Goal: Information Seeking & Learning: Learn about a topic

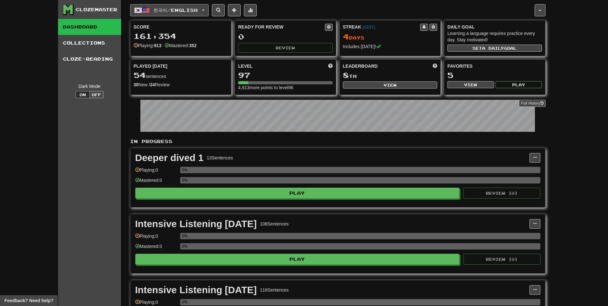
click at [204, 7] on button "한국어 / English" at bounding box center [169, 10] width 79 height 12
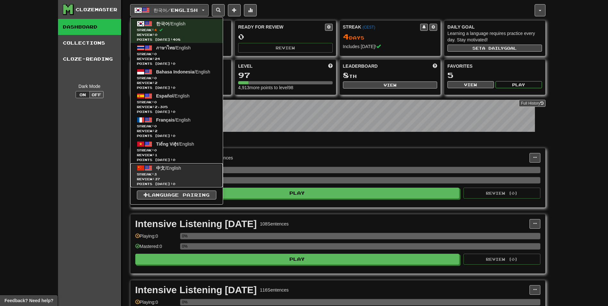
click at [166, 174] on span "Streak: 3" at bounding box center [176, 174] width 79 height 5
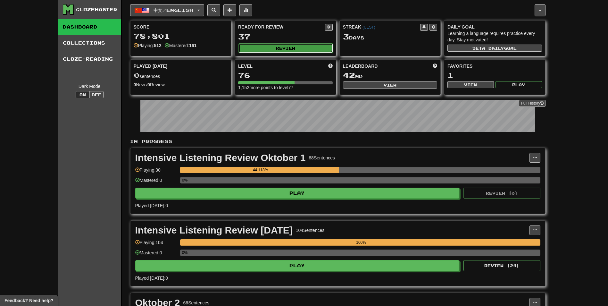
click at [275, 46] on button "Review" at bounding box center [285, 48] width 95 height 10
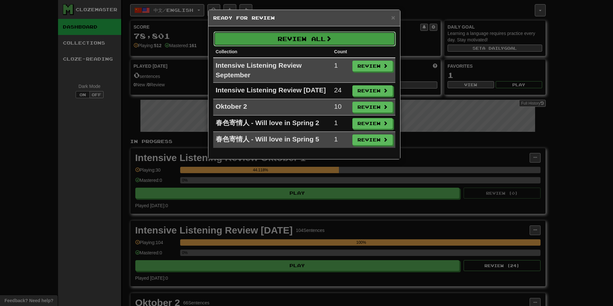
click at [274, 38] on button "Review All" at bounding box center [304, 38] width 182 height 15
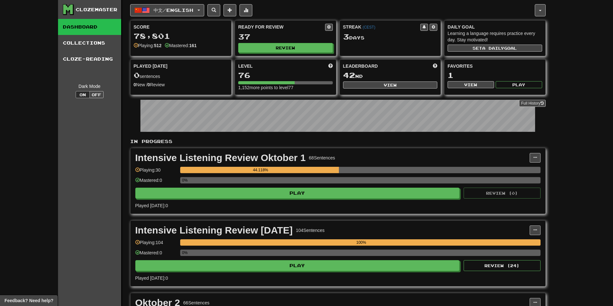
select select "**"
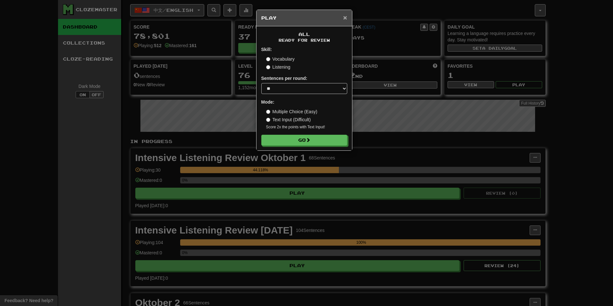
click at [345, 18] on span "×" at bounding box center [345, 17] width 4 height 7
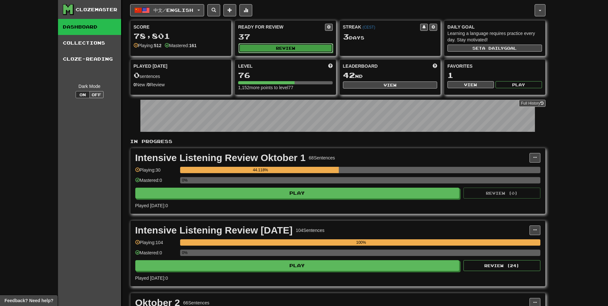
click at [283, 49] on button "Review" at bounding box center [285, 48] width 95 height 10
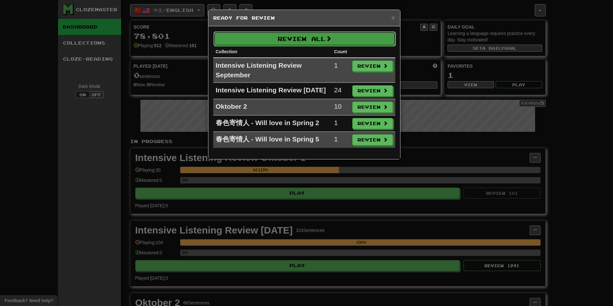
click at [288, 34] on button "Review All" at bounding box center [304, 38] width 182 height 15
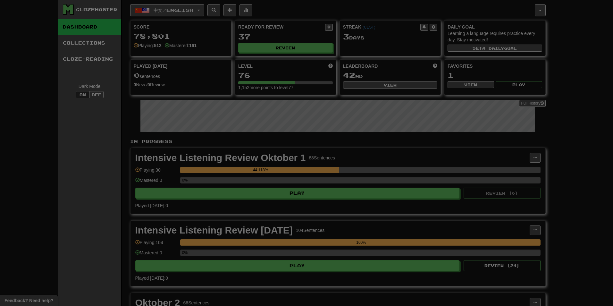
select select "**"
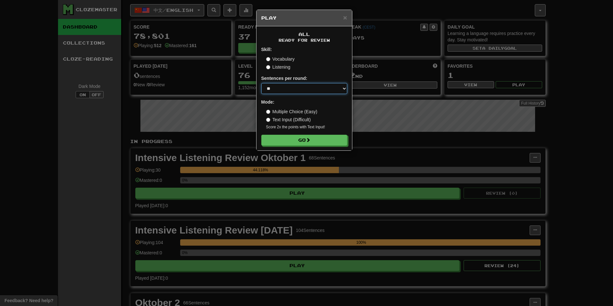
click at [282, 88] on select "* ** ** ** ** ** *** ********" at bounding box center [304, 88] width 86 height 11
click at [325, 67] on div "Listening" at bounding box center [306, 67] width 81 height 6
click at [293, 139] on button "Go" at bounding box center [304, 140] width 86 height 11
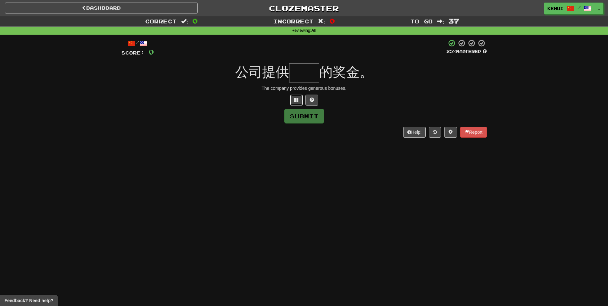
click at [300, 98] on button at bounding box center [296, 100] width 13 height 11
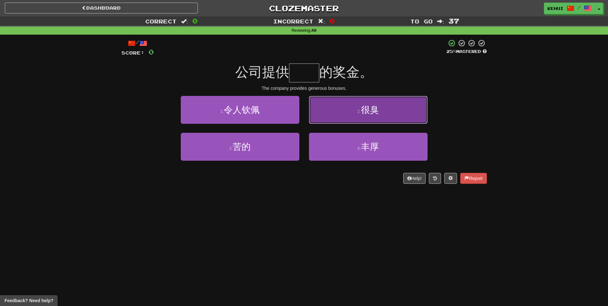
click at [366, 119] on button "2 . 很臭" at bounding box center [368, 110] width 119 height 28
type input "**"
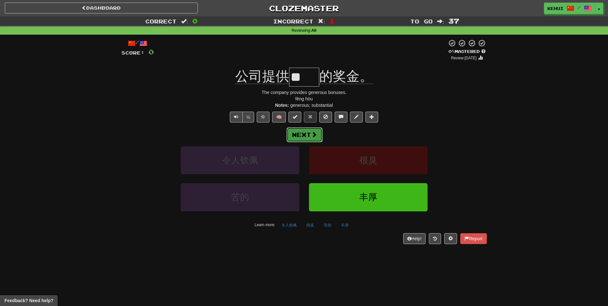
click at [292, 134] on button "Next" at bounding box center [304, 134] width 36 height 15
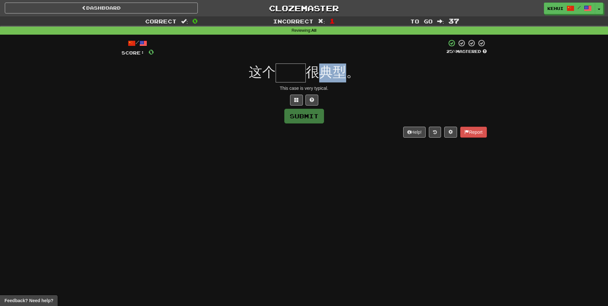
drag, startPoint x: 322, startPoint y: 72, endPoint x: 347, endPoint y: 72, distance: 25.3
click at [347, 72] on span "很典型。" at bounding box center [333, 71] width 54 height 15
drag, startPoint x: 347, startPoint y: 72, endPoint x: 281, endPoint y: 75, distance: 66.4
click at [281, 75] on input "text" at bounding box center [291, 72] width 30 height 19
type input "**"
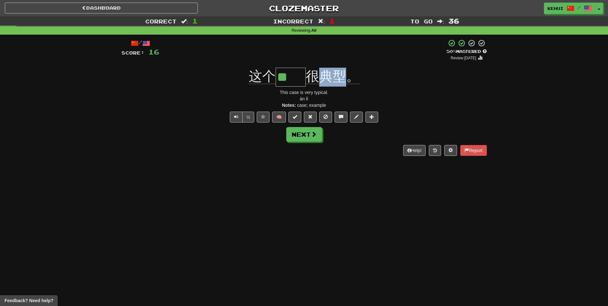
drag, startPoint x: 319, startPoint y: 76, endPoint x: 343, endPoint y: 76, distance: 24.0
click at [343, 76] on span "很典型。" at bounding box center [333, 76] width 54 height 15
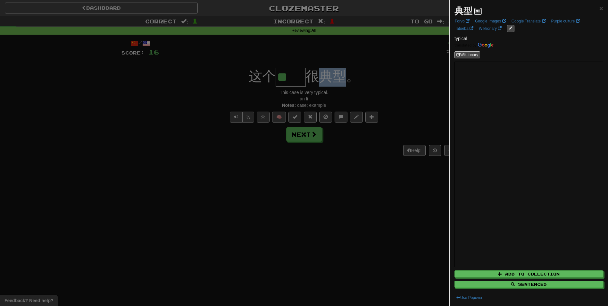
click at [478, 11] on span at bounding box center [478, 11] width 4 height 4
drag, startPoint x: 455, startPoint y: 10, endPoint x: 471, endPoint y: 10, distance: 16.3
click at [471, 10] on strong "典型" at bounding box center [463, 11] width 18 height 10
copy strong "典型"
click at [202, 148] on div at bounding box center [304, 153] width 608 height 306
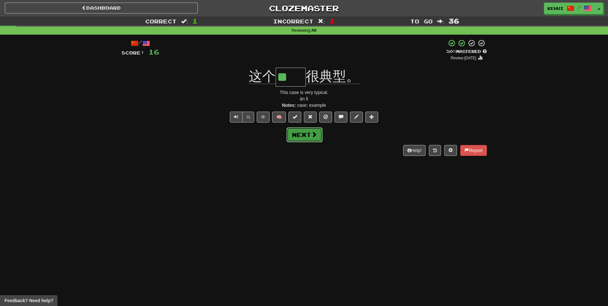
click at [302, 134] on button "Next" at bounding box center [304, 134] width 36 height 15
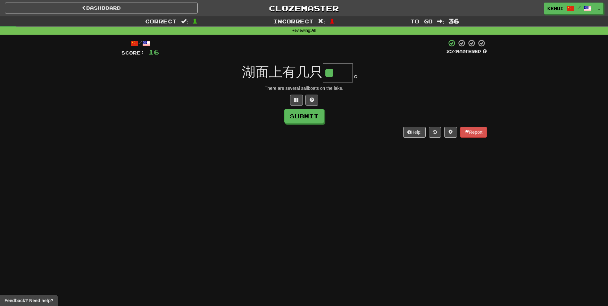
type input "**"
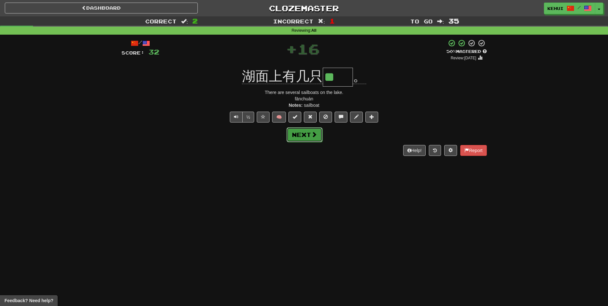
click at [302, 136] on button "Next" at bounding box center [304, 134] width 36 height 15
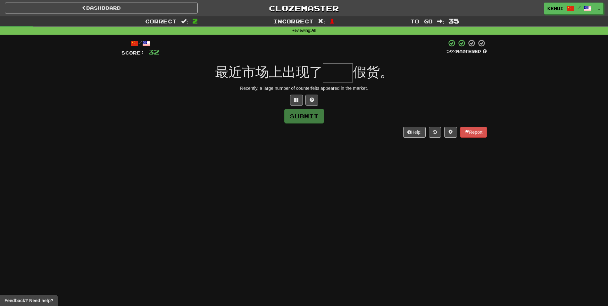
click at [338, 74] on input "text" at bounding box center [338, 72] width 30 height 19
type input "**"
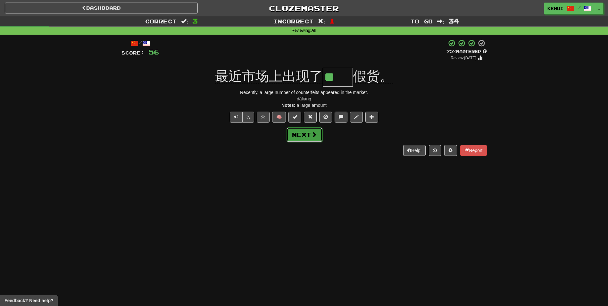
click at [310, 130] on button "Next" at bounding box center [304, 134] width 36 height 15
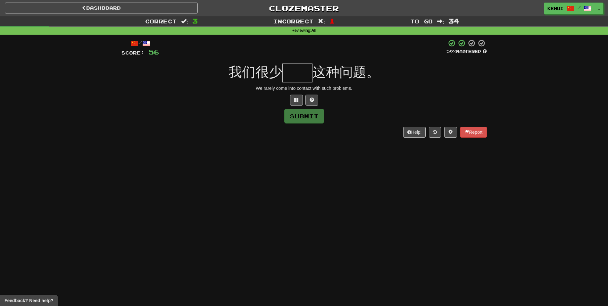
click at [290, 73] on input "text" at bounding box center [297, 72] width 30 height 19
type input "**"
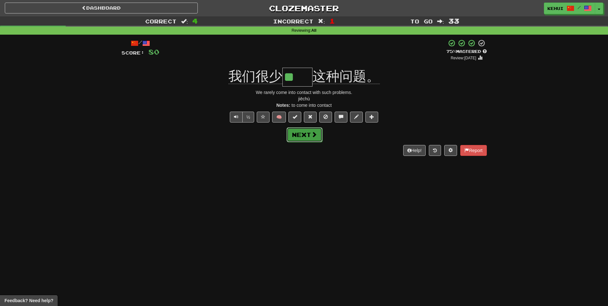
click at [301, 132] on button "Next" at bounding box center [304, 134] width 36 height 15
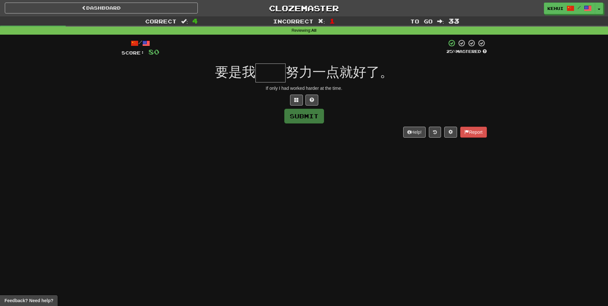
click at [267, 77] on input "text" at bounding box center [270, 72] width 30 height 19
click at [296, 98] on span at bounding box center [296, 99] width 4 height 4
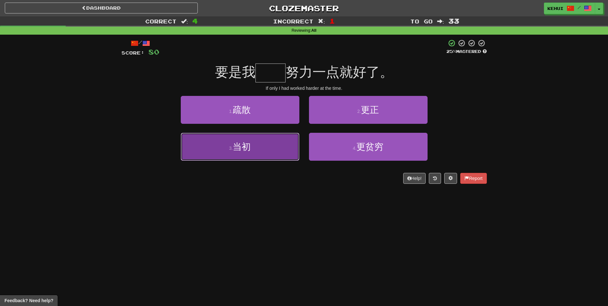
click at [259, 147] on button "3 . 当初" at bounding box center [240, 147] width 119 height 28
type input "**"
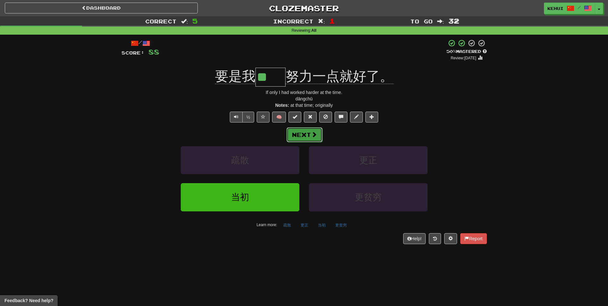
click at [311, 134] on span at bounding box center [314, 134] width 6 height 6
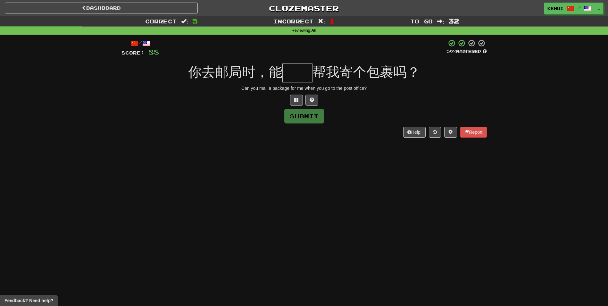
click at [294, 71] on input "text" at bounding box center [297, 72] width 30 height 19
type input "*"
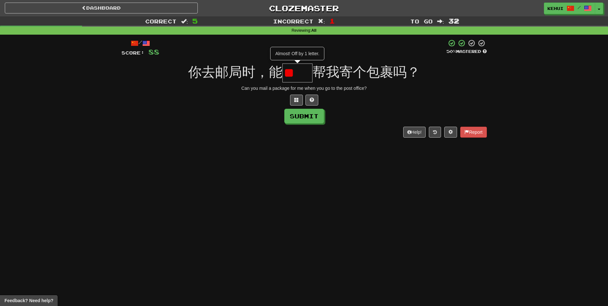
type input "*"
type input "**"
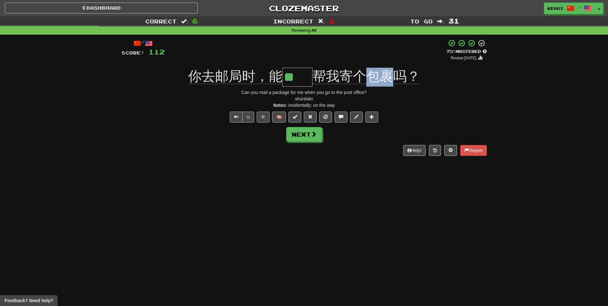
drag, startPoint x: 368, startPoint y: 78, endPoint x: 394, endPoint y: 83, distance: 27.4
click at [394, 83] on span "帮我寄个包裹吗？" at bounding box center [366, 76] width 108 height 15
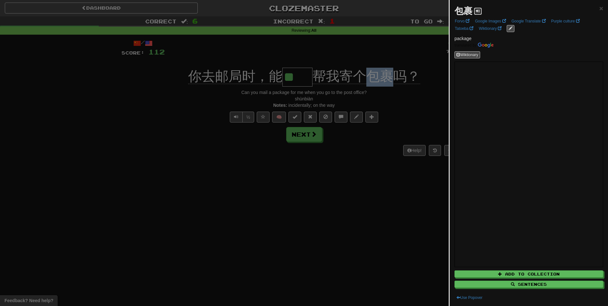
click at [480, 11] on button at bounding box center [478, 11] width 8 height 7
click at [395, 177] on div at bounding box center [304, 153] width 608 height 306
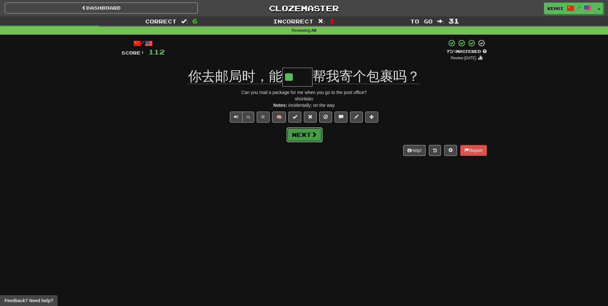
click at [303, 137] on button "Next" at bounding box center [304, 134] width 36 height 15
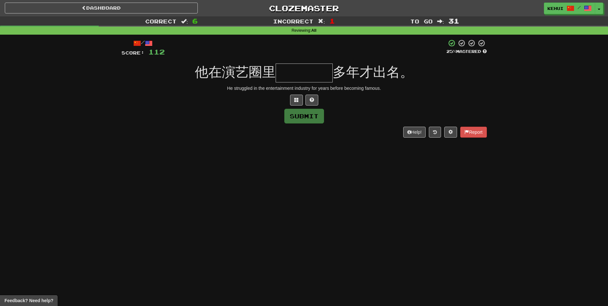
click at [305, 73] on input "text" at bounding box center [304, 72] width 57 height 19
click at [295, 101] on span at bounding box center [296, 99] width 4 height 4
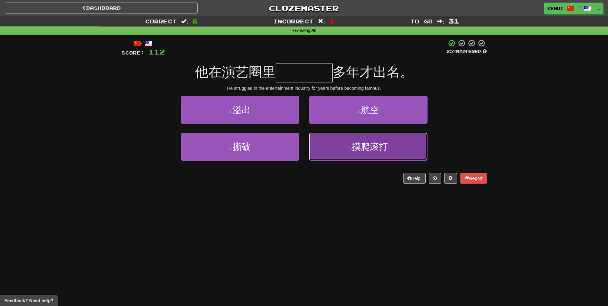
click at [359, 154] on button "4 . 摸爬滚打" at bounding box center [368, 147] width 119 height 28
type input "****"
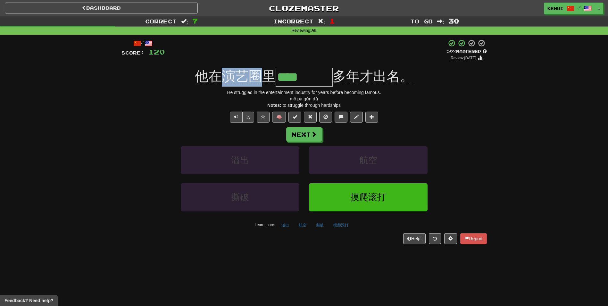
drag, startPoint x: 224, startPoint y: 73, endPoint x: 260, endPoint y: 75, distance: 35.9
click at [260, 75] on span "他在演艺圈里" at bounding box center [235, 76] width 81 height 15
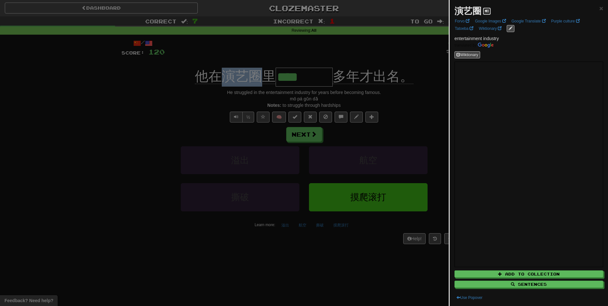
click at [487, 12] on span at bounding box center [487, 11] width 4 height 4
click at [215, 137] on div at bounding box center [304, 153] width 608 height 306
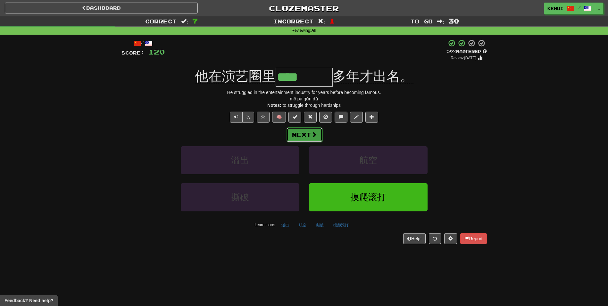
click at [306, 134] on button "Next" at bounding box center [304, 134] width 36 height 15
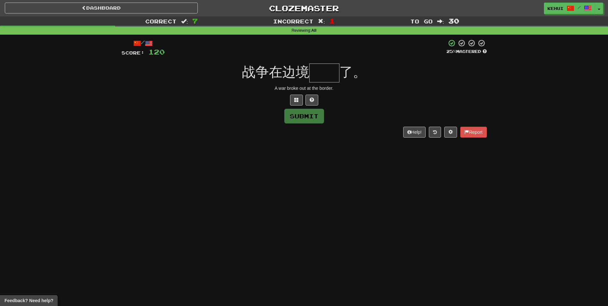
click at [332, 76] on input "text" at bounding box center [324, 72] width 30 height 19
type input "*"
type input "**"
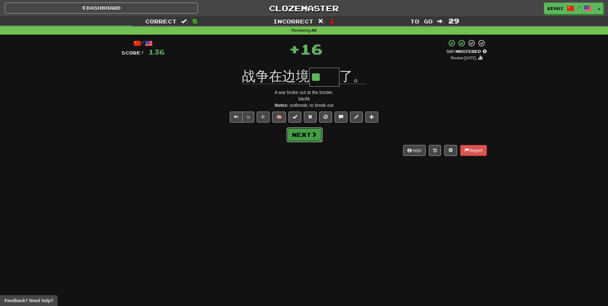
click at [307, 133] on button "Next" at bounding box center [304, 134] width 36 height 15
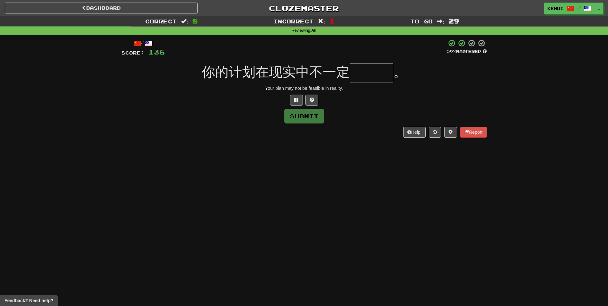
click at [367, 77] on input "text" at bounding box center [372, 72] width 44 height 19
click at [295, 104] on button at bounding box center [296, 100] width 13 height 11
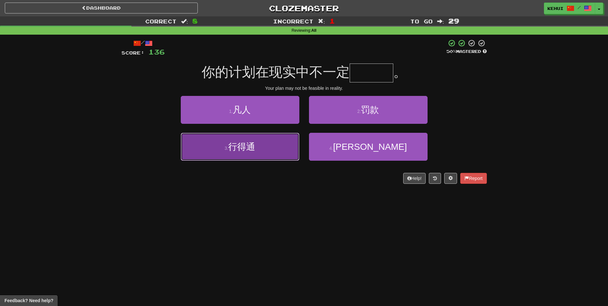
click at [251, 152] on button "3 . 行得通" at bounding box center [240, 147] width 119 height 28
type input "***"
click at [251, 124] on button "1 . 凡人" at bounding box center [240, 110] width 119 height 28
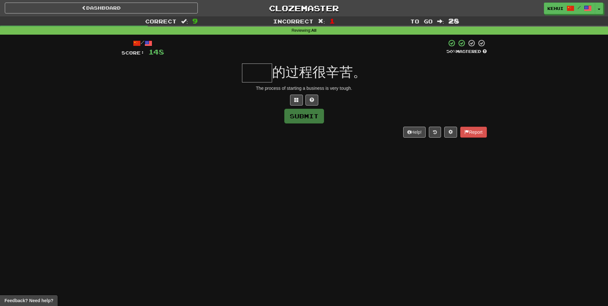
click at [261, 73] on input "text" at bounding box center [257, 72] width 30 height 19
type input "**"
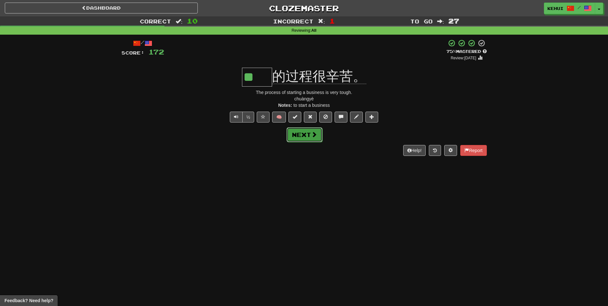
click at [308, 129] on button "Next" at bounding box center [304, 134] width 36 height 15
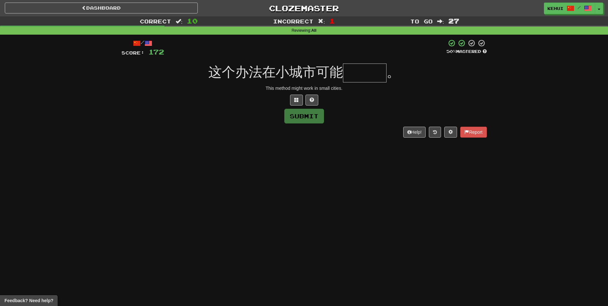
click at [357, 73] on input "text" at bounding box center [365, 72] width 44 height 19
click at [349, 73] on input "text" at bounding box center [365, 72] width 44 height 19
click at [294, 102] on span at bounding box center [296, 99] width 4 height 4
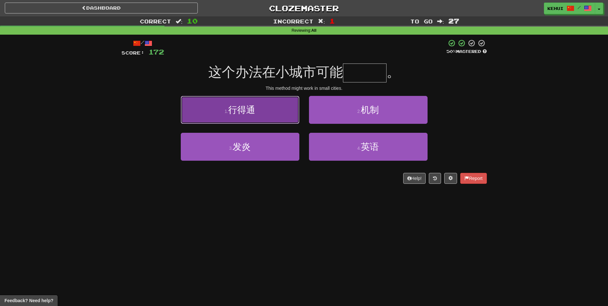
click at [240, 112] on span "行得通" at bounding box center [241, 110] width 27 height 10
type input "***"
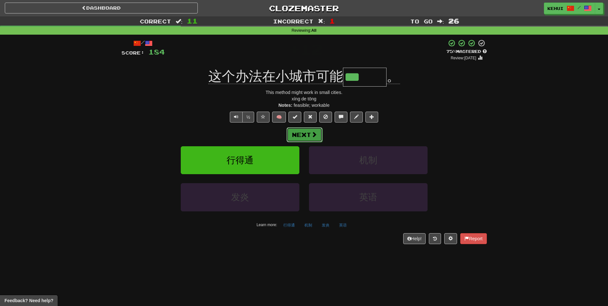
click at [310, 132] on button "Next" at bounding box center [304, 134] width 36 height 15
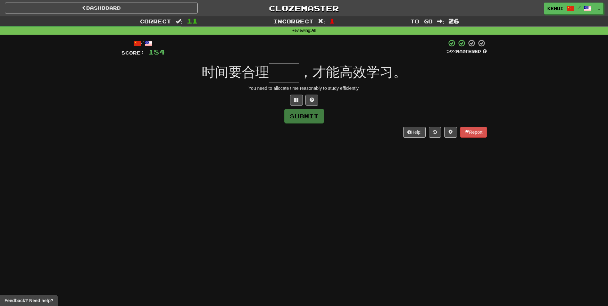
click at [280, 74] on input "text" at bounding box center [284, 72] width 30 height 19
click at [296, 100] on span at bounding box center [296, 99] width 4 height 4
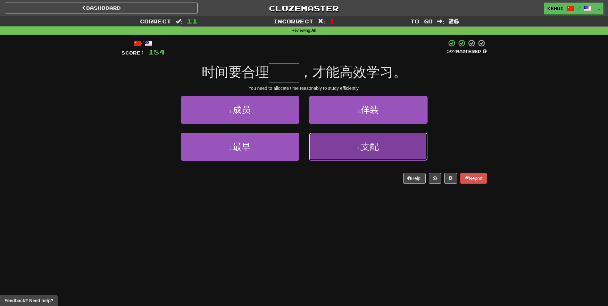
click at [369, 154] on button "4 . 支配" at bounding box center [368, 147] width 119 height 28
type input "**"
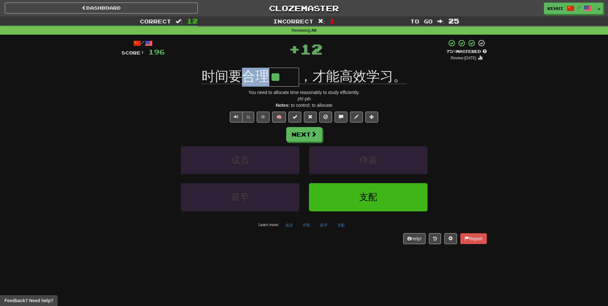
drag, startPoint x: 246, startPoint y: 75, endPoint x: 262, endPoint y: 77, distance: 16.7
click at [262, 77] on span "时间要合理" at bounding box center [235, 76] width 67 height 15
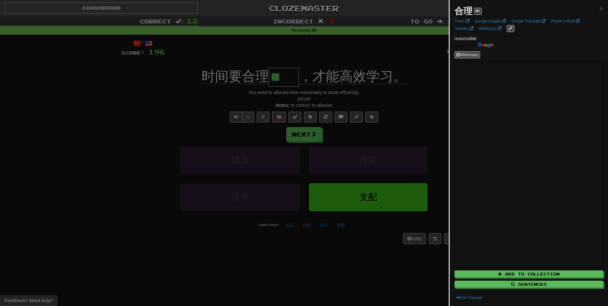
click at [239, 94] on div at bounding box center [304, 153] width 608 height 306
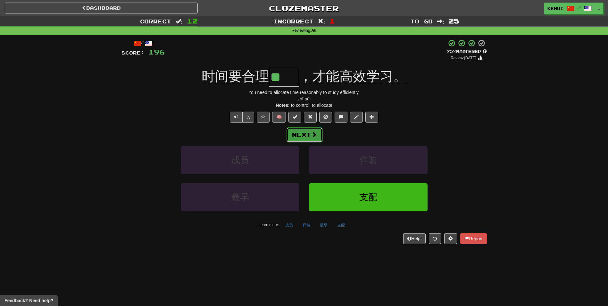
click at [307, 133] on button "Next" at bounding box center [304, 134] width 36 height 15
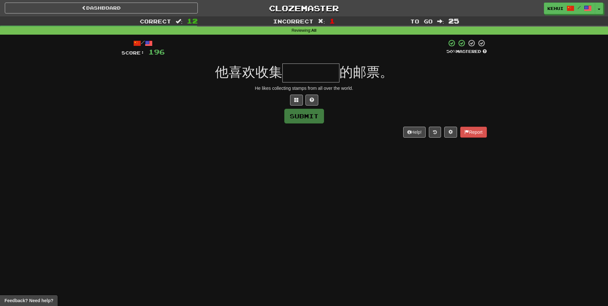
click at [299, 71] on input "text" at bounding box center [310, 72] width 57 height 19
type input "*"
click at [296, 95] on button at bounding box center [296, 100] width 13 height 11
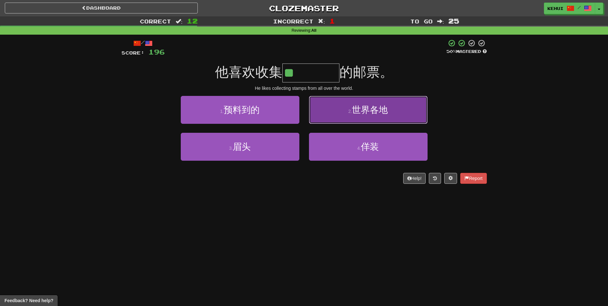
click at [371, 110] on span "世界各地" at bounding box center [370, 110] width 36 height 10
type input "****"
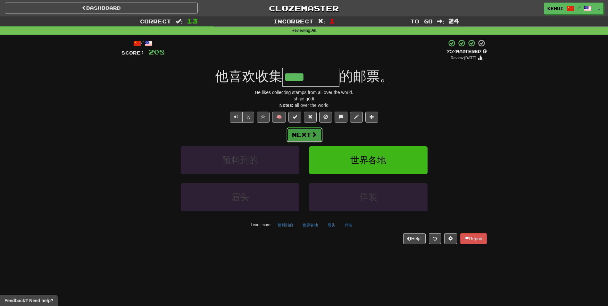
click at [309, 139] on button "Next" at bounding box center [304, 134] width 36 height 15
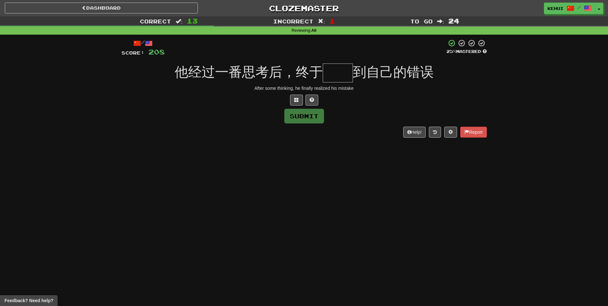
click at [337, 74] on input "text" at bounding box center [338, 72] width 30 height 19
click at [336, 75] on input "text" at bounding box center [338, 72] width 30 height 19
type input "**"
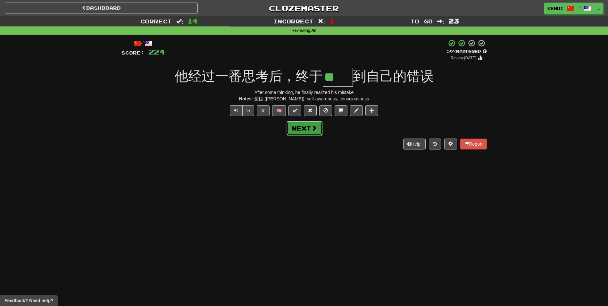
click at [307, 132] on button "Next" at bounding box center [304, 128] width 36 height 15
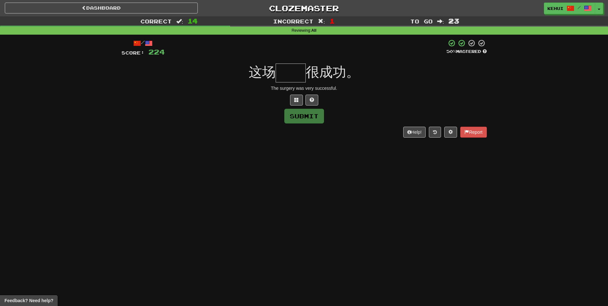
click at [288, 75] on input "text" at bounding box center [291, 72] width 30 height 19
type input "*"
click at [393, 62] on div "/ Score: 224 50 % Mastered 这场 *** 很成功。 The surgery was very successful. Submit …" at bounding box center [303, 88] width 365 height 98
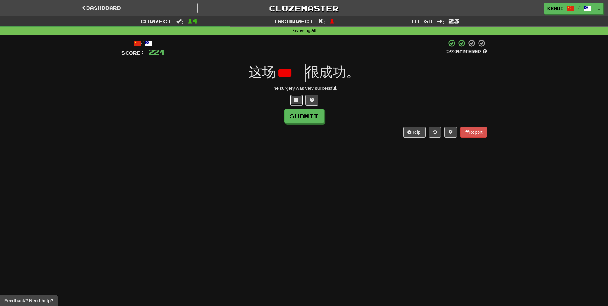
click at [298, 99] on span at bounding box center [296, 99] width 4 height 4
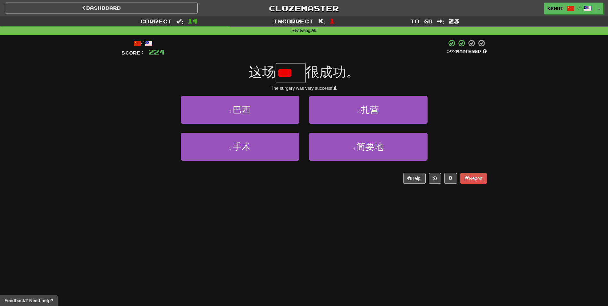
scroll to position [0, 3]
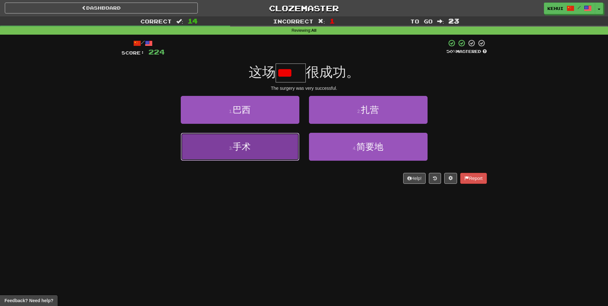
click at [265, 155] on button "3 . 手术" at bounding box center [240, 147] width 119 height 28
type input "**"
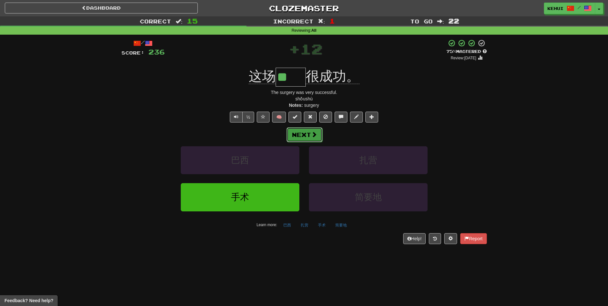
click at [306, 130] on button "Next" at bounding box center [304, 134] width 36 height 15
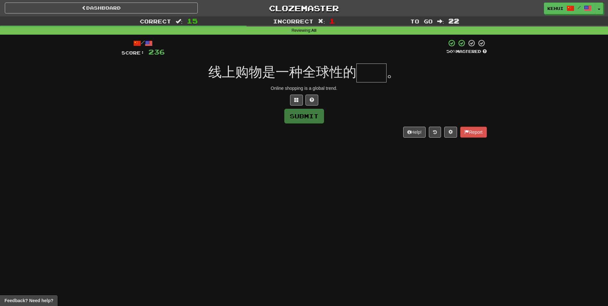
click at [365, 70] on input "text" at bounding box center [371, 72] width 30 height 19
type input "*"
type input "**"
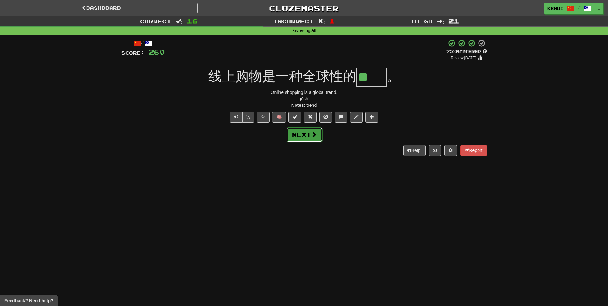
click at [308, 135] on button "Next" at bounding box center [304, 134] width 36 height 15
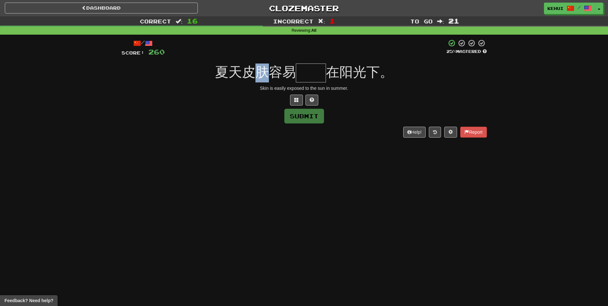
drag, startPoint x: 256, startPoint y: 74, endPoint x: 270, endPoint y: 74, distance: 13.1
click at [270, 74] on span "夏天皮肤容易" at bounding box center [255, 71] width 81 height 15
drag, startPoint x: 270, startPoint y: 74, endPoint x: 240, endPoint y: 86, distance: 32.0
click at [241, 87] on div "Skin is easily exposed to the sun in summer." at bounding box center [303, 88] width 365 height 6
click at [297, 99] on span at bounding box center [296, 99] width 4 height 4
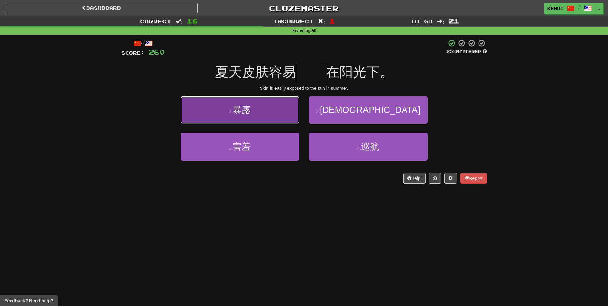
click at [261, 110] on button "1 . 暴露" at bounding box center [240, 110] width 119 height 28
type input "**"
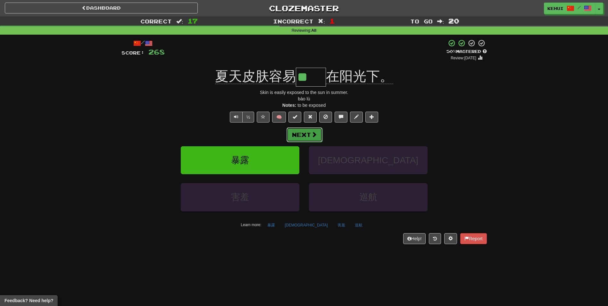
click at [311, 136] on span at bounding box center [314, 134] width 6 height 6
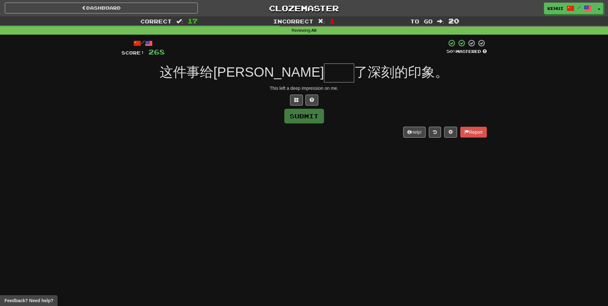
click at [324, 75] on input "text" at bounding box center [339, 72] width 30 height 19
click at [296, 96] on button at bounding box center [296, 100] width 13 height 11
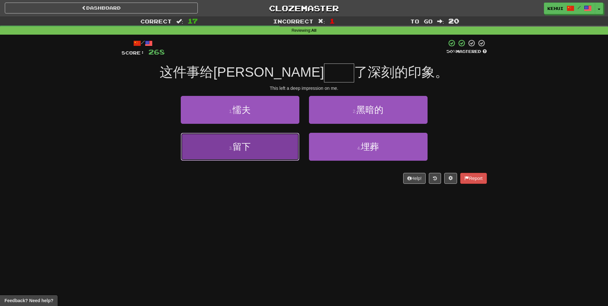
click at [283, 143] on button "3 . 留下" at bounding box center [240, 147] width 119 height 28
type input "**"
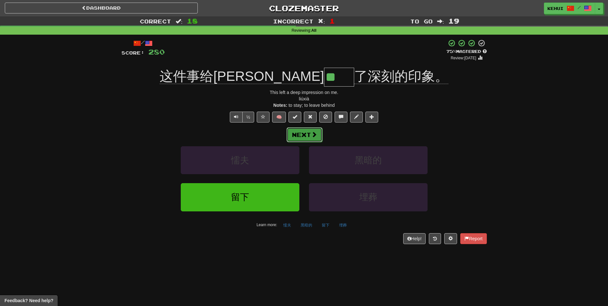
click at [314, 135] on span at bounding box center [314, 134] width 6 height 6
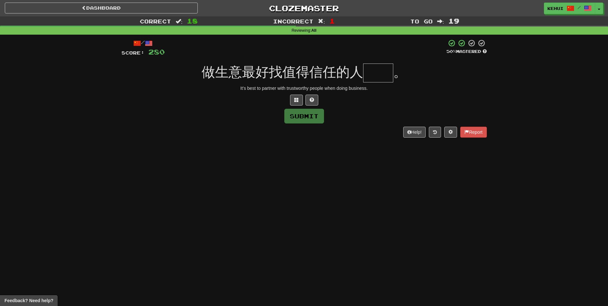
click at [377, 73] on input "text" at bounding box center [378, 72] width 30 height 19
type input "*"
type input "**"
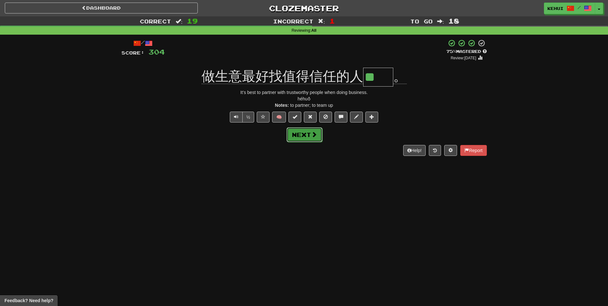
click at [302, 137] on button "Next" at bounding box center [304, 134] width 36 height 15
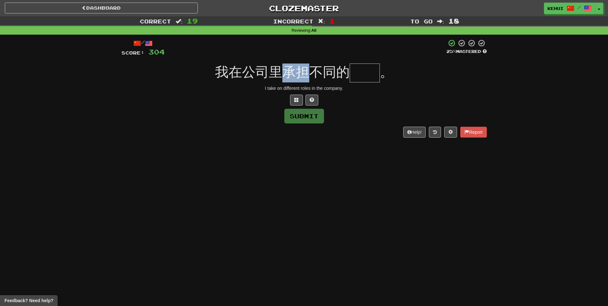
drag, startPoint x: 290, startPoint y: 72, endPoint x: 309, endPoint y: 72, distance: 19.2
click at [309, 72] on span "我在公司里承担不同的" at bounding box center [282, 71] width 135 height 15
drag, startPoint x: 309, startPoint y: 72, endPoint x: 370, endPoint y: 78, distance: 61.8
click at [370, 78] on input "text" at bounding box center [365, 72] width 30 height 19
click at [295, 101] on span at bounding box center [296, 99] width 4 height 4
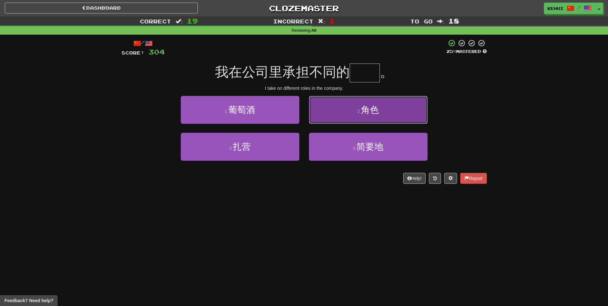
click at [376, 115] on button "2 . 角色" at bounding box center [368, 110] width 119 height 28
type input "**"
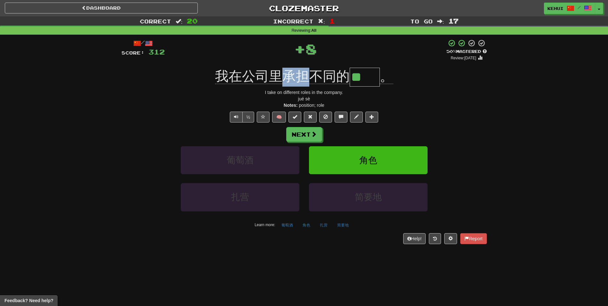
drag, startPoint x: 286, startPoint y: 75, endPoint x: 306, endPoint y: 77, distance: 20.9
click at [306, 77] on span "我在公司里承担不同的" at bounding box center [282, 76] width 135 height 15
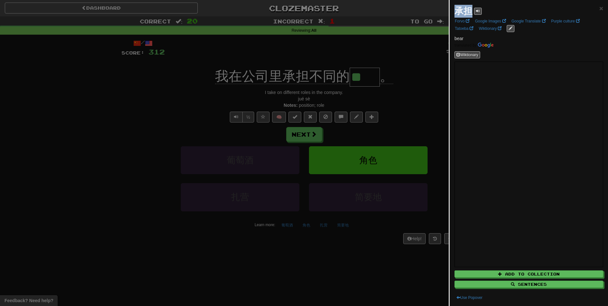
drag, startPoint x: 458, startPoint y: 10, endPoint x: 471, endPoint y: 11, distance: 13.2
click at [471, 11] on strong "承担" at bounding box center [463, 11] width 18 height 10
drag, startPoint x: 471, startPoint y: 11, endPoint x: 465, endPoint y: 12, distance: 6.1
copy strong "承担"
drag, startPoint x: 88, startPoint y: 113, endPoint x: 104, endPoint y: 112, distance: 16.5
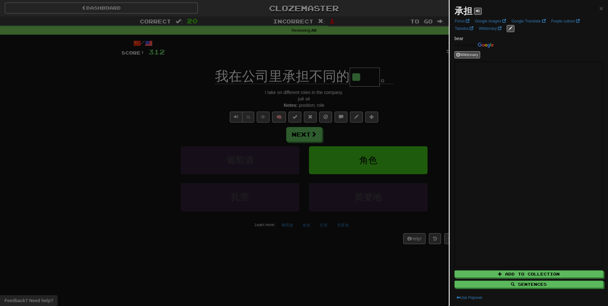
click at [88, 113] on div at bounding box center [304, 153] width 608 height 306
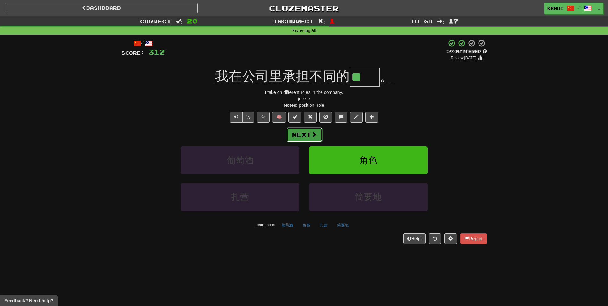
click at [313, 133] on span at bounding box center [314, 134] width 6 height 6
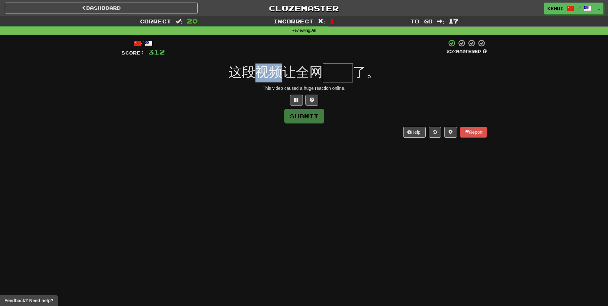
drag, startPoint x: 257, startPoint y: 71, endPoint x: 278, endPoint y: 70, distance: 20.5
click at [278, 70] on span "这段视频让全网" at bounding box center [275, 71] width 94 height 15
drag, startPoint x: 278, startPoint y: 70, endPoint x: 304, endPoint y: 79, distance: 28.4
click at [304, 79] on span "这段视频让全网" at bounding box center [275, 71] width 94 height 15
click at [335, 75] on input "text" at bounding box center [338, 72] width 30 height 19
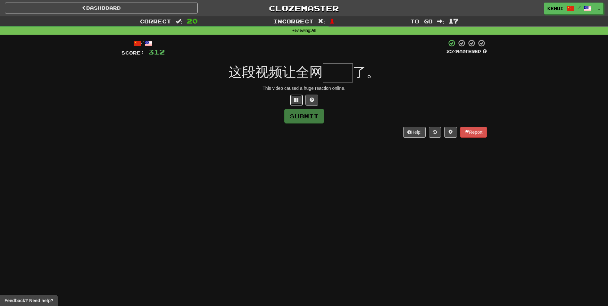
click at [296, 97] on span at bounding box center [296, 99] width 4 height 4
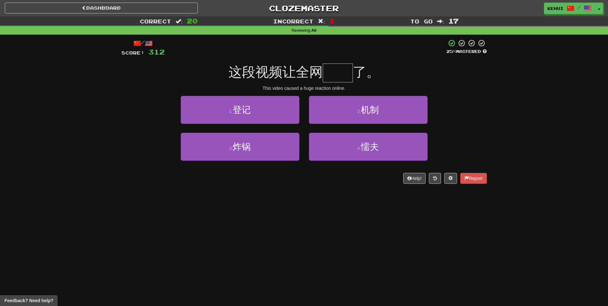
click at [336, 74] on input "text" at bounding box center [338, 72] width 30 height 19
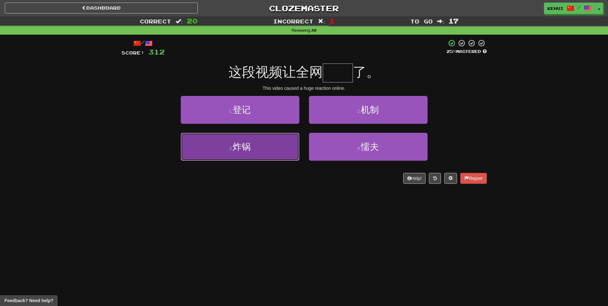
click at [288, 145] on button "3 . 炸锅" at bounding box center [240, 147] width 119 height 28
type input "**"
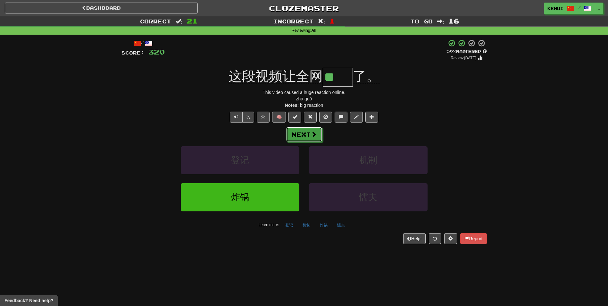
click at [302, 137] on button "Next" at bounding box center [304, 134] width 36 height 15
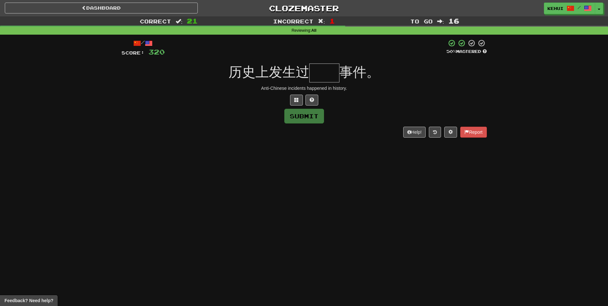
click at [323, 71] on input "text" at bounding box center [324, 72] width 30 height 19
type input "*"
type input "**"
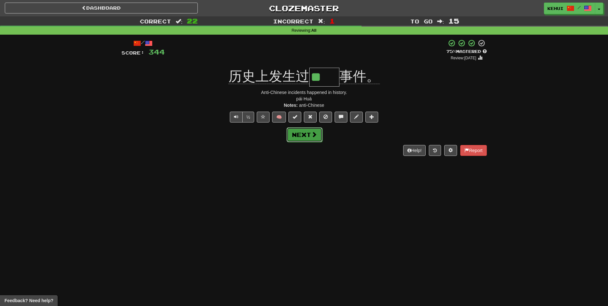
click at [297, 134] on button "Next" at bounding box center [304, 134] width 36 height 15
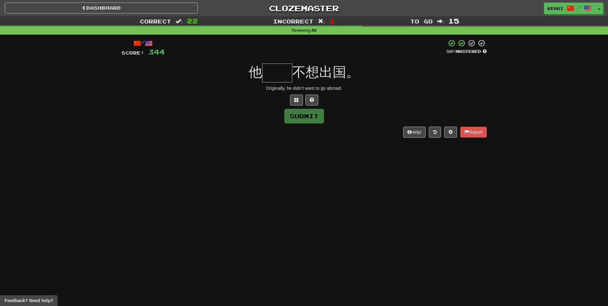
click at [283, 74] on input "text" at bounding box center [277, 72] width 30 height 19
type input "*"
click at [295, 102] on span at bounding box center [296, 99] width 4 height 4
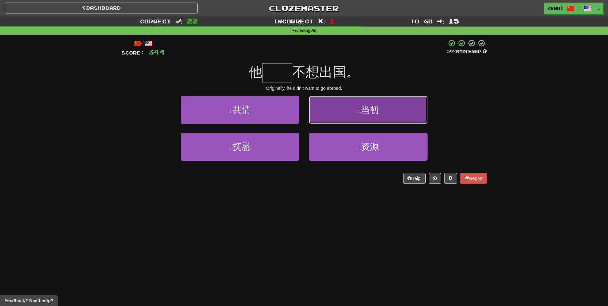
click at [360, 117] on button "2 . 当初" at bounding box center [368, 110] width 119 height 28
type input "**"
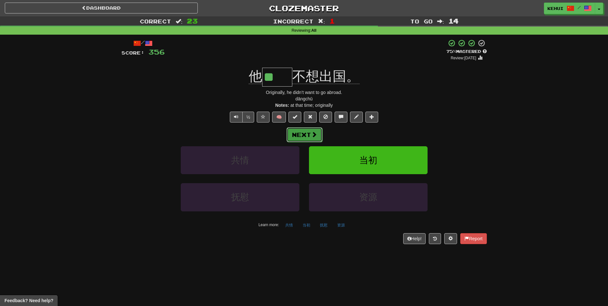
click at [296, 131] on button "Next" at bounding box center [304, 134] width 36 height 15
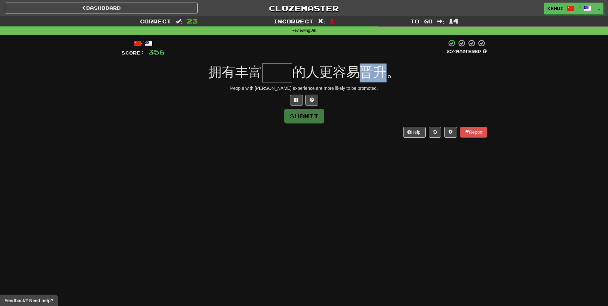
drag, startPoint x: 363, startPoint y: 72, endPoint x: 386, endPoint y: 74, distance: 23.4
click at [386, 74] on span "的人更容易晋升。" at bounding box center [346, 71] width 108 height 15
click at [250, 104] on div at bounding box center [303, 100] width 365 height 11
click at [279, 68] on input "text" at bounding box center [277, 72] width 30 height 19
click at [297, 98] on span at bounding box center [296, 99] width 4 height 4
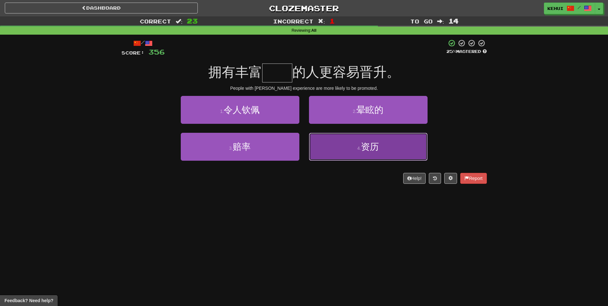
click at [353, 152] on button "4 . 资历" at bounding box center [368, 147] width 119 height 28
type input "**"
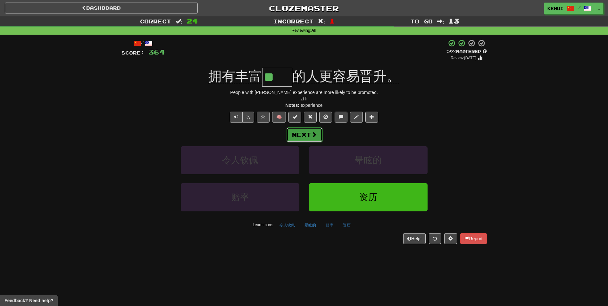
click at [302, 137] on button "Next" at bounding box center [304, 134] width 36 height 15
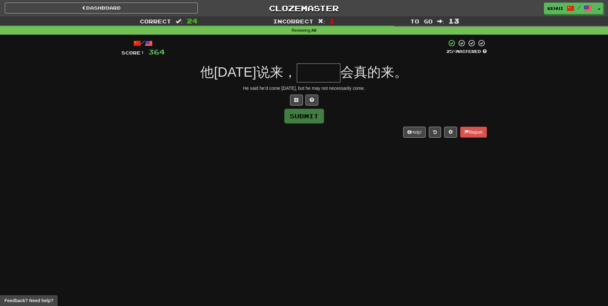
click at [316, 77] on input "text" at bounding box center [319, 72] width 44 height 19
click at [298, 98] on span at bounding box center [296, 99] width 4 height 4
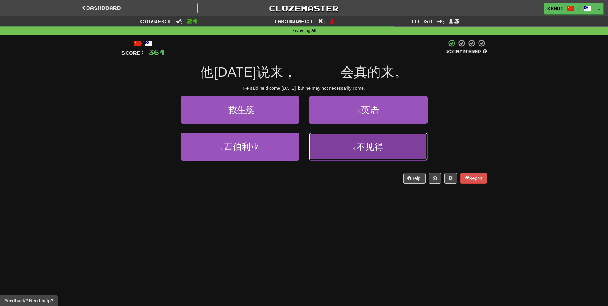
click at [360, 152] on button "4 . 不见得" at bounding box center [368, 147] width 119 height 28
type input "***"
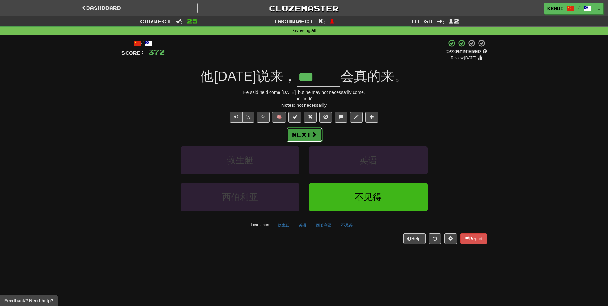
click at [297, 131] on button "Next" at bounding box center [304, 134] width 36 height 15
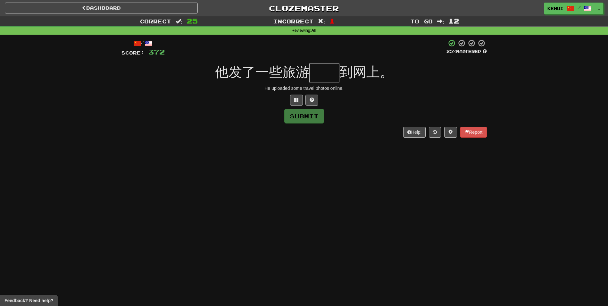
click at [325, 77] on input "text" at bounding box center [324, 72] width 30 height 19
type input "*"
click at [296, 98] on span at bounding box center [296, 99] width 4 height 4
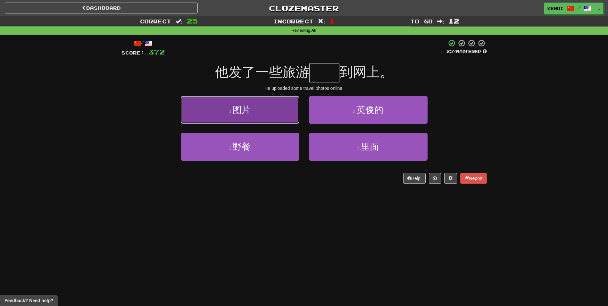
click at [256, 117] on button "1 . 图片" at bounding box center [240, 110] width 119 height 28
type input "**"
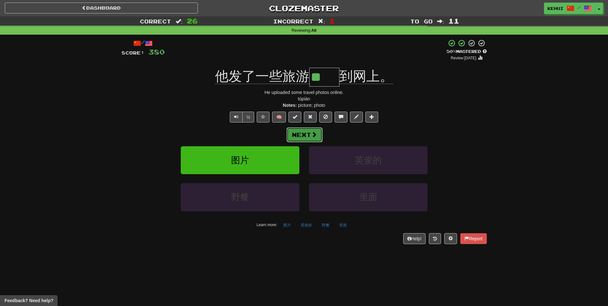
click at [299, 134] on button "Next" at bounding box center [304, 134] width 36 height 15
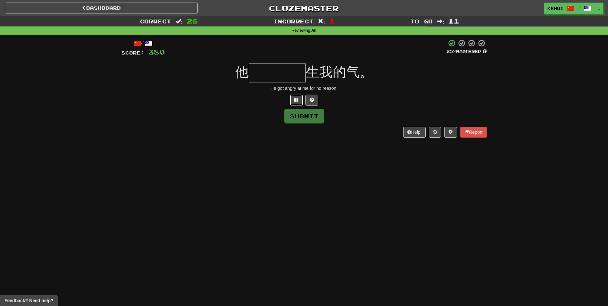
click at [293, 97] on button at bounding box center [296, 100] width 13 height 11
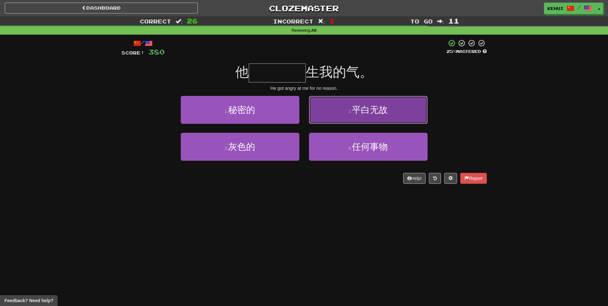
click at [348, 122] on button "2 . 平白无故" at bounding box center [368, 110] width 119 height 28
type input "****"
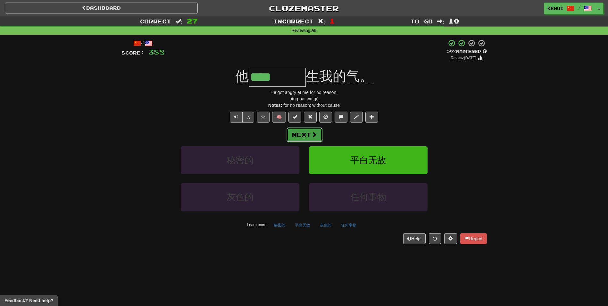
click at [310, 133] on button "Next" at bounding box center [304, 134] width 36 height 15
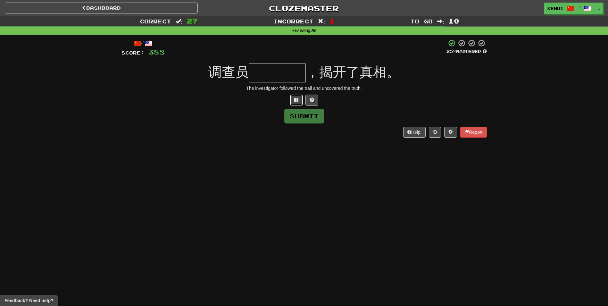
click at [297, 98] on span at bounding box center [296, 99] width 4 height 4
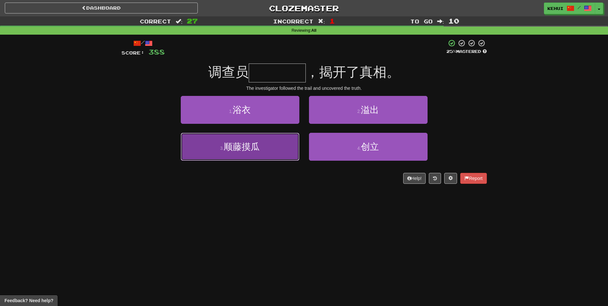
click at [249, 153] on button "3 . 顺藤摸瓜" at bounding box center [240, 147] width 119 height 28
type input "****"
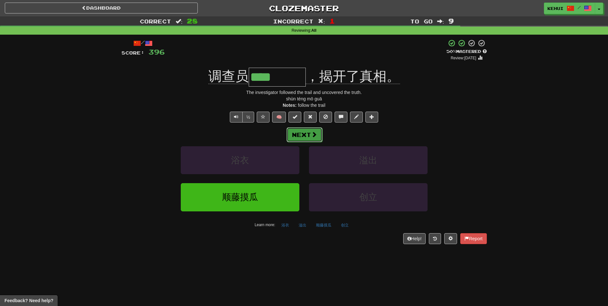
click at [308, 135] on button "Next" at bounding box center [304, 134] width 36 height 15
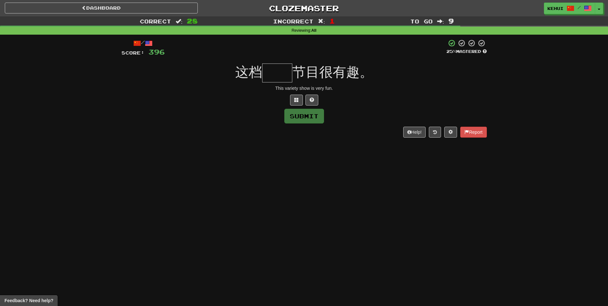
click at [282, 76] on input "text" at bounding box center [277, 72] width 30 height 19
click at [299, 99] on button at bounding box center [296, 100] width 13 height 11
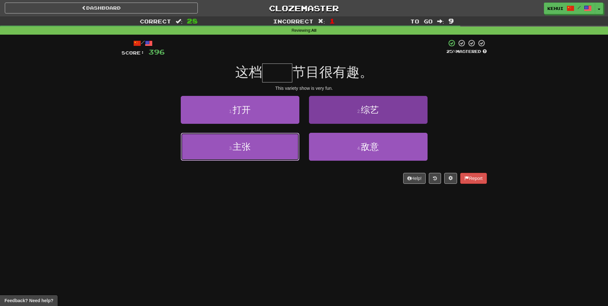
drag, startPoint x: 282, startPoint y: 145, endPoint x: 327, endPoint y: 114, distance: 55.1
click at [328, 114] on div "1 . 打开 2 . 综艺 3 . 主张 4 . 敌意" at bounding box center [304, 133] width 375 height 74
click at [327, 114] on button "2 . 综艺" at bounding box center [368, 110] width 119 height 28
type input "**"
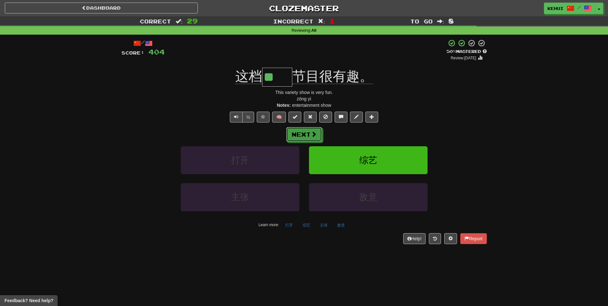
click at [296, 135] on button "Next" at bounding box center [304, 134] width 36 height 15
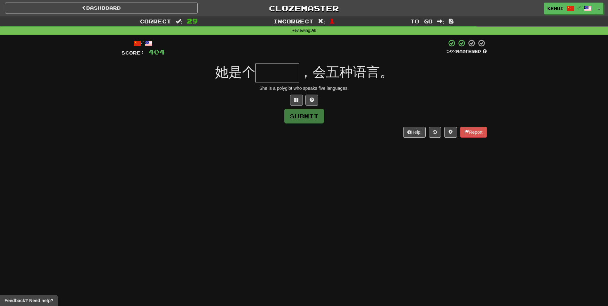
click at [277, 72] on input "text" at bounding box center [277, 72] width 44 height 19
click at [280, 65] on input "text" at bounding box center [277, 72] width 44 height 19
type input "***"
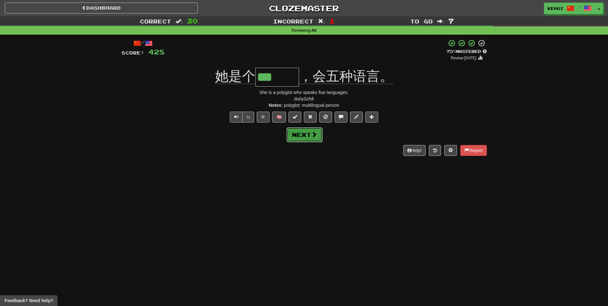
click at [312, 137] on span at bounding box center [314, 134] width 6 height 6
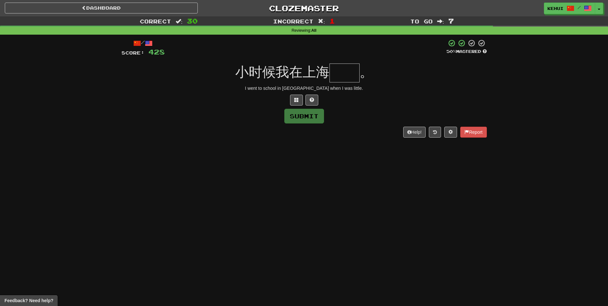
click at [340, 71] on input "text" at bounding box center [344, 72] width 30 height 19
type input "**"
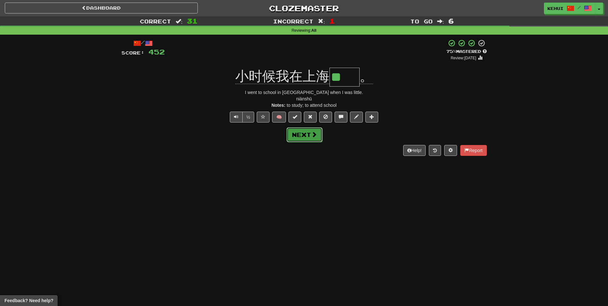
click at [297, 137] on button "Next" at bounding box center [304, 134] width 36 height 15
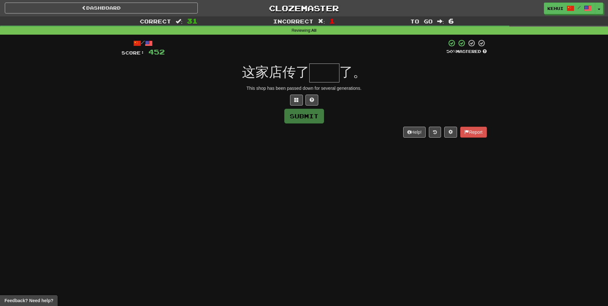
click at [319, 76] on input "text" at bounding box center [324, 72] width 30 height 19
type input "**"
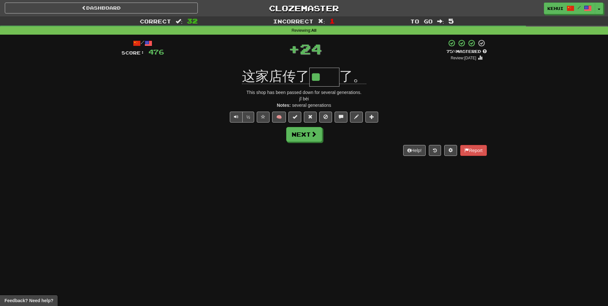
click at [301, 142] on div "/ Score: 476 + 24 75 % Mastered Review: [DATE] 这家店传了 ** 了。 This shop has been p…" at bounding box center [303, 97] width 365 height 117
click at [304, 132] on button "Next" at bounding box center [304, 134] width 36 height 15
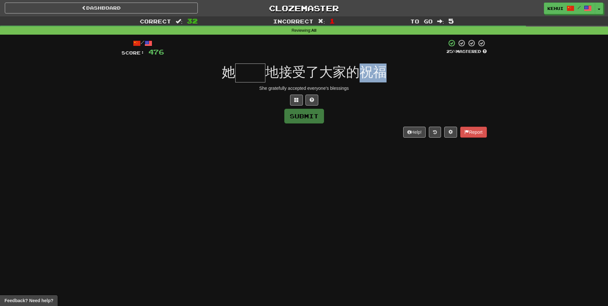
drag, startPoint x: 361, startPoint y: 75, endPoint x: 392, endPoint y: 74, distance: 30.8
click at [392, 74] on div "她 地接受了大家的祝福" at bounding box center [303, 72] width 365 height 19
click at [240, 73] on input "text" at bounding box center [250, 72] width 30 height 19
click at [296, 98] on span at bounding box center [296, 99] width 4 height 4
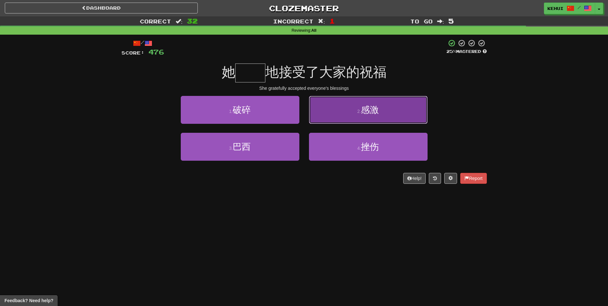
click at [366, 117] on button "2 . 感激" at bounding box center [368, 110] width 119 height 28
type input "**"
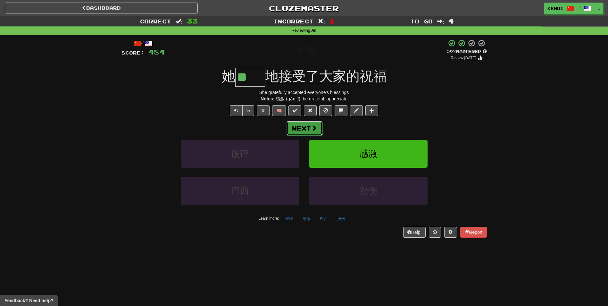
click at [306, 130] on button "Next" at bounding box center [304, 128] width 36 height 15
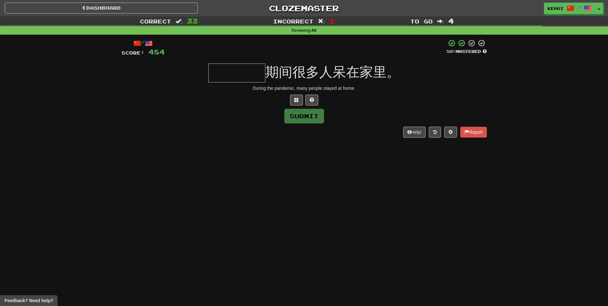
click at [339, 72] on span "期间很多人呆在家里。" at bounding box center [332, 71] width 135 height 15
drag, startPoint x: 335, startPoint y: 71, endPoint x: 344, endPoint y: 72, distance: 9.1
click at [344, 72] on span "期间很多人呆在家里。" at bounding box center [332, 71] width 135 height 15
click at [230, 73] on input "text" at bounding box center [236, 72] width 57 height 19
click at [239, 69] on input "****" at bounding box center [236, 72] width 57 height 19
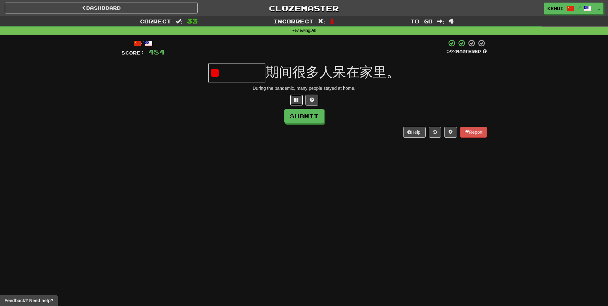
click at [296, 100] on span at bounding box center [296, 99] width 4 height 4
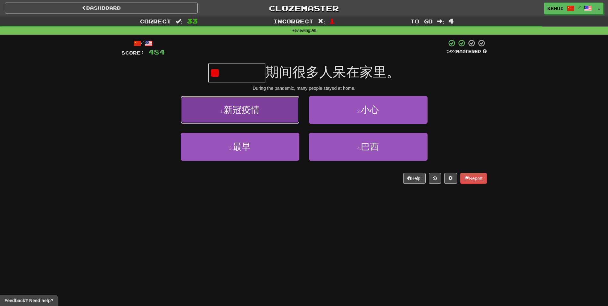
click at [239, 115] on button "1 . 新冠疫情" at bounding box center [240, 110] width 119 height 28
type input "****"
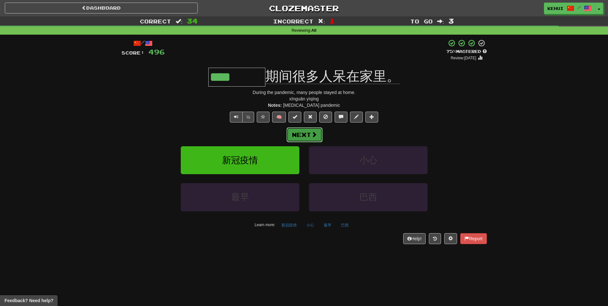
click at [302, 130] on button "Next" at bounding box center [304, 134] width 36 height 15
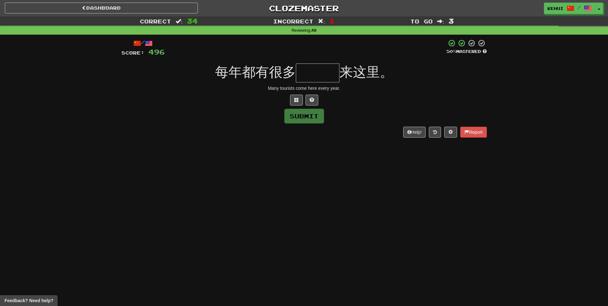
click at [322, 71] on input "text" at bounding box center [318, 72] width 44 height 19
type input "*"
type input "***"
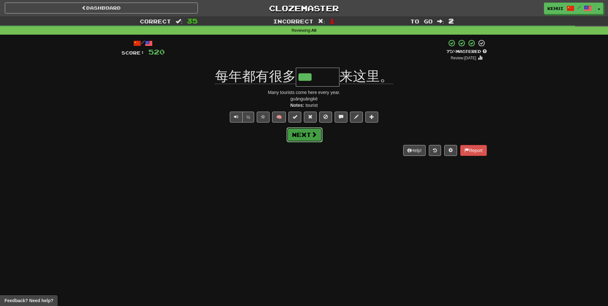
click at [307, 139] on button "Next" at bounding box center [304, 134] width 36 height 15
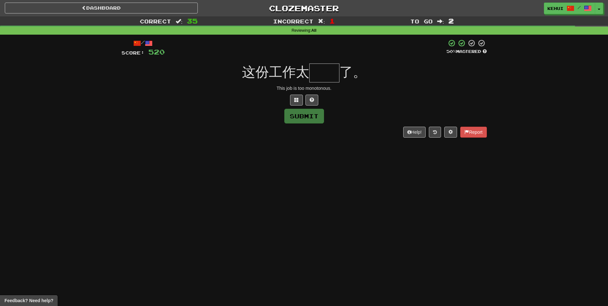
click at [311, 76] on input "text" at bounding box center [324, 72] width 30 height 19
type input "**"
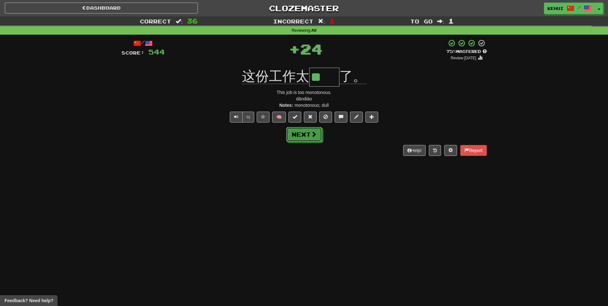
click at [309, 132] on button "Next" at bounding box center [304, 134] width 36 height 15
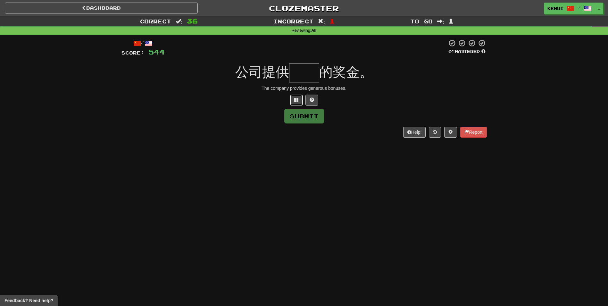
click at [295, 97] on button at bounding box center [296, 100] width 13 height 11
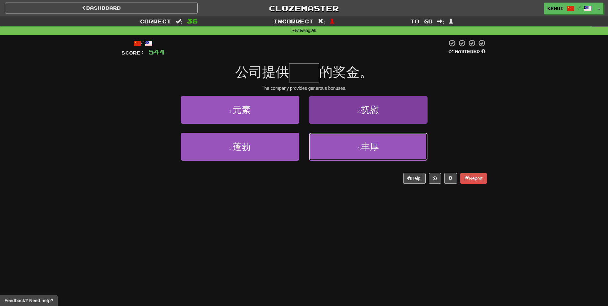
click at [360, 152] on button "4 . 丰厚" at bounding box center [368, 147] width 119 height 28
type input "**"
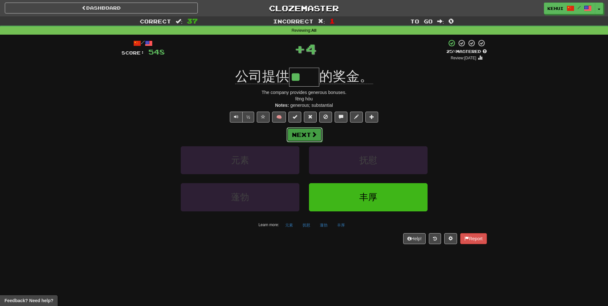
click at [308, 134] on button "Next" at bounding box center [304, 134] width 36 height 15
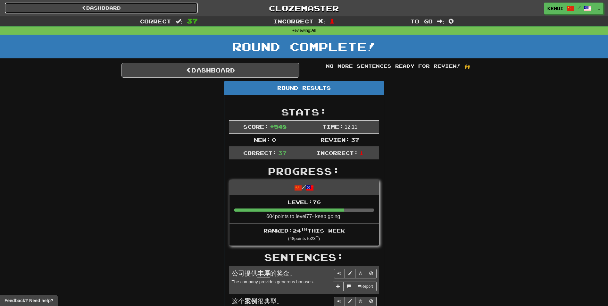
click at [122, 9] on link "Dashboard" at bounding box center [101, 8] width 193 height 11
